Goal: Obtain resource: Download file/media

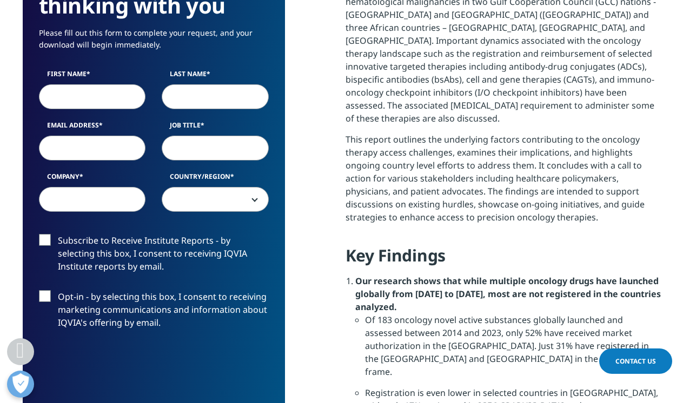
scroll to position [723, 0]
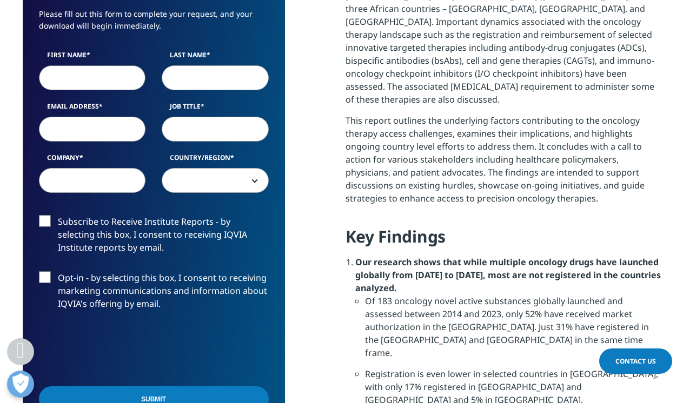
click at [61, 77] on input "First Name" at bounding box center [92, 77] width 107 height 25
type input "raz"
type input "[PERSON_NAME]"
type input "[EMAIL_ADDRESS][DOMAIN_NAME]"
type input "Elixidyne"
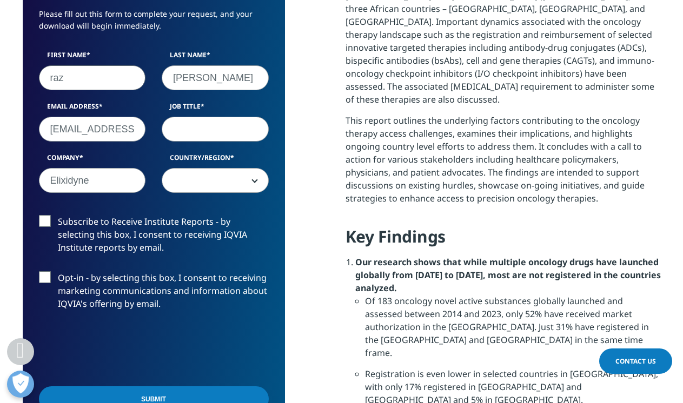
select select "[GEOGRAPHIC_DATA]"
click at [182, 123] on input "Job Title" at bounding box center [215, 129] width 107 height 25
type input "md"
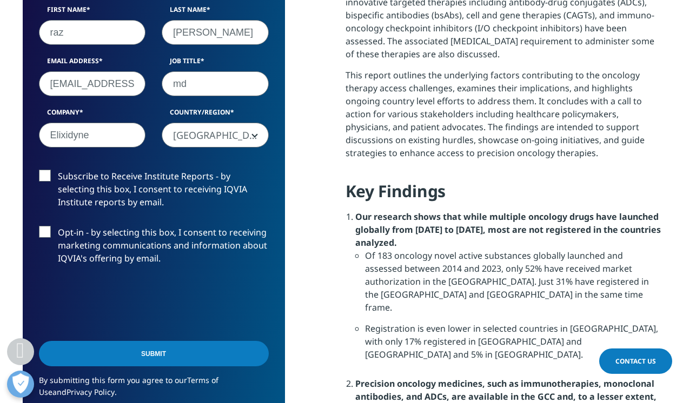
scroll to position [831, 0]
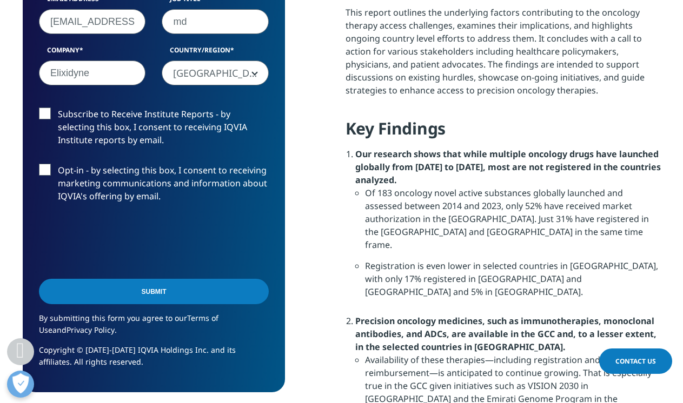
click at [141, 289] on input "Submit" at bounding box center [154, 291] width 230 height 25
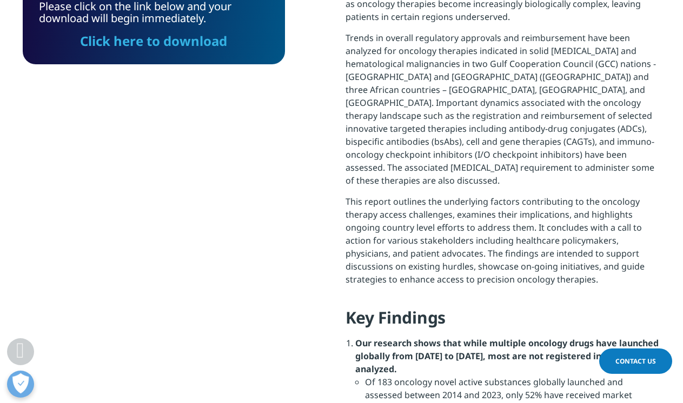
scroll to position [80, 262]
click at [113, 37] on link "Click here to download" at bounding box center [153, 41] width 147 height 18
